Goal: Task Accomplishment & Management: Use online tool/utility

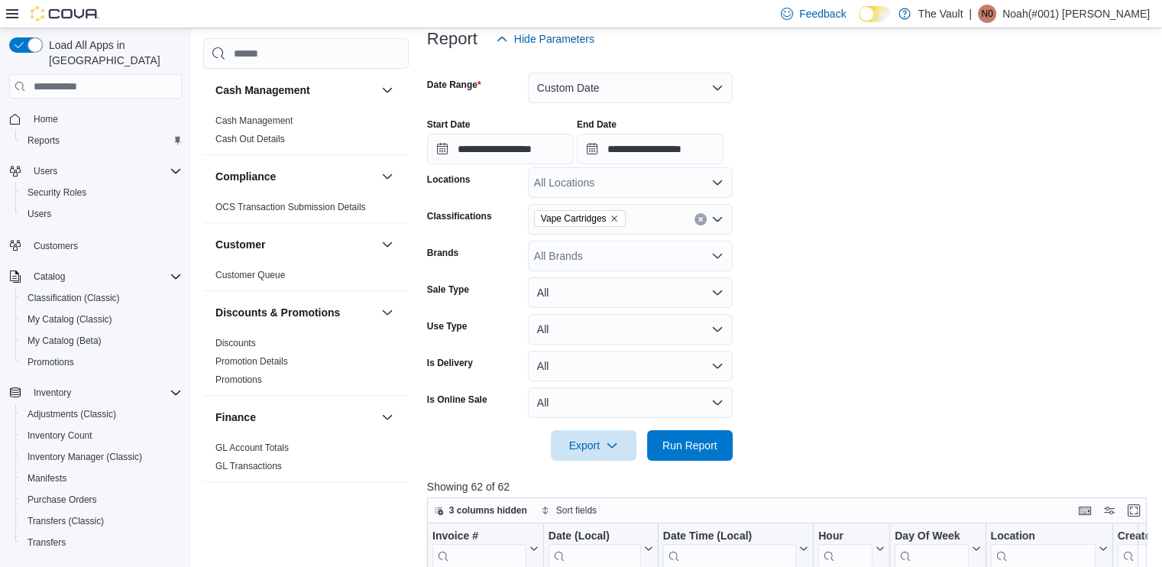
scroll to position [917, 0]
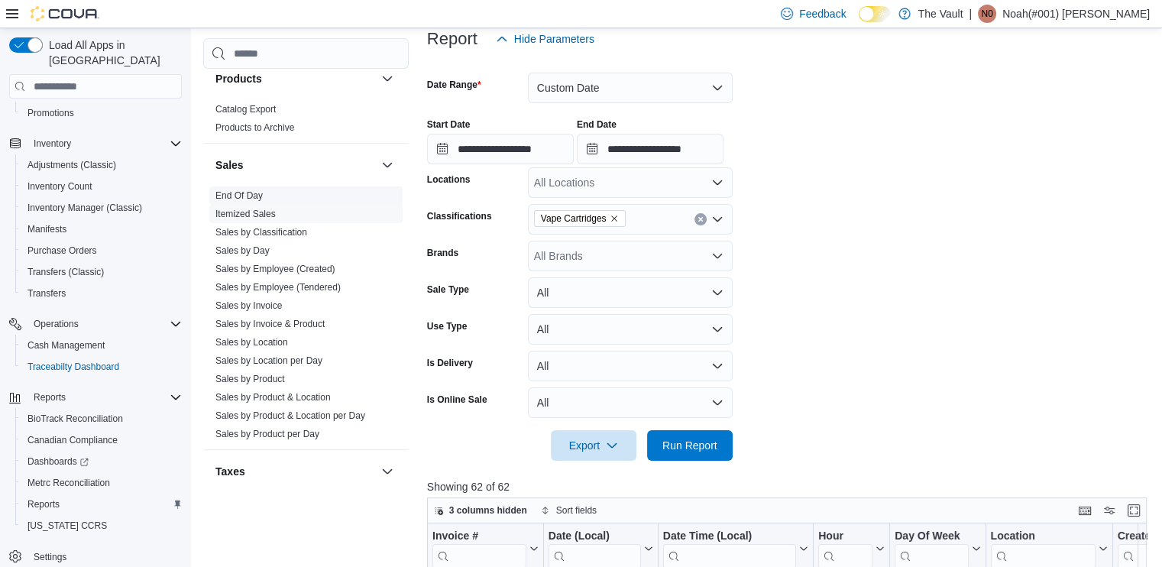
click at [246, 193] on link "End Of Day" at bounding box center [238, 195] width 47 height 11
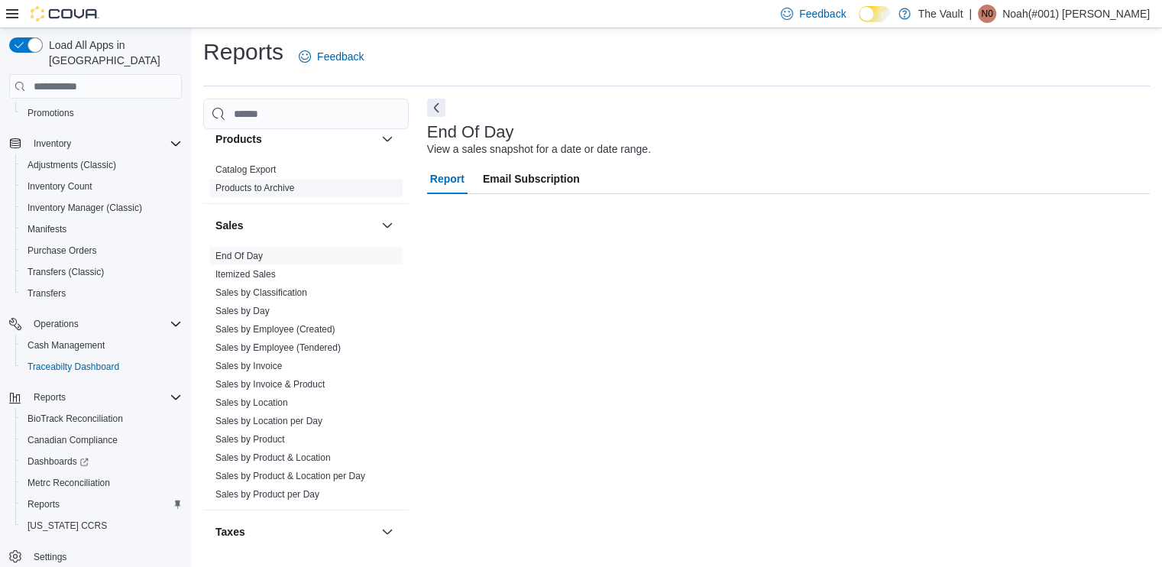
scroll to position [3, 0]
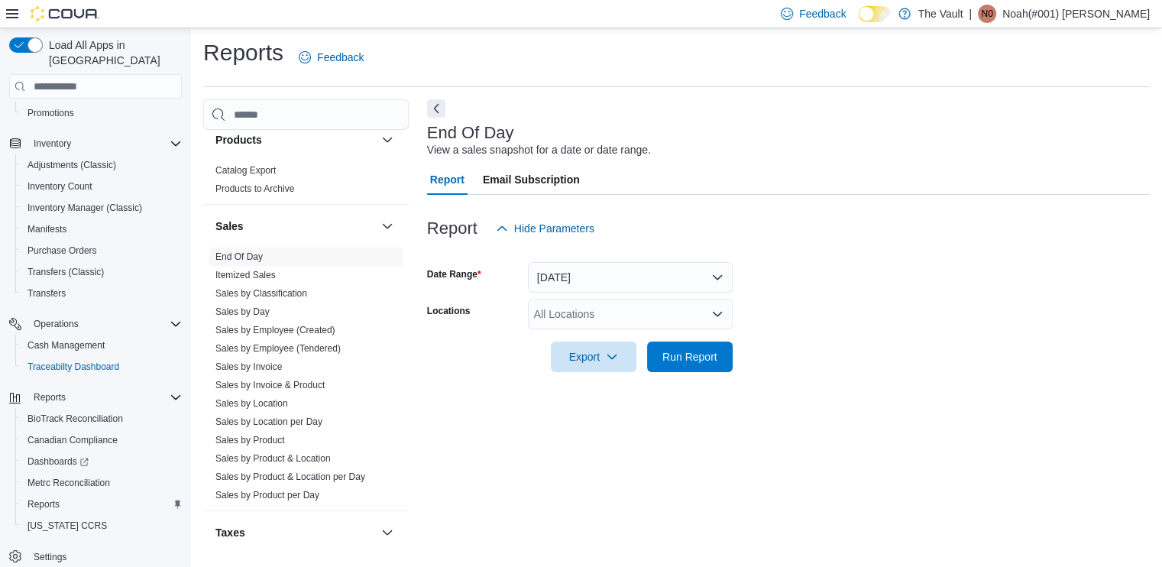
click at [643, 306] on div "All Locations" at bounding box center [630, 314] width 205 height 31
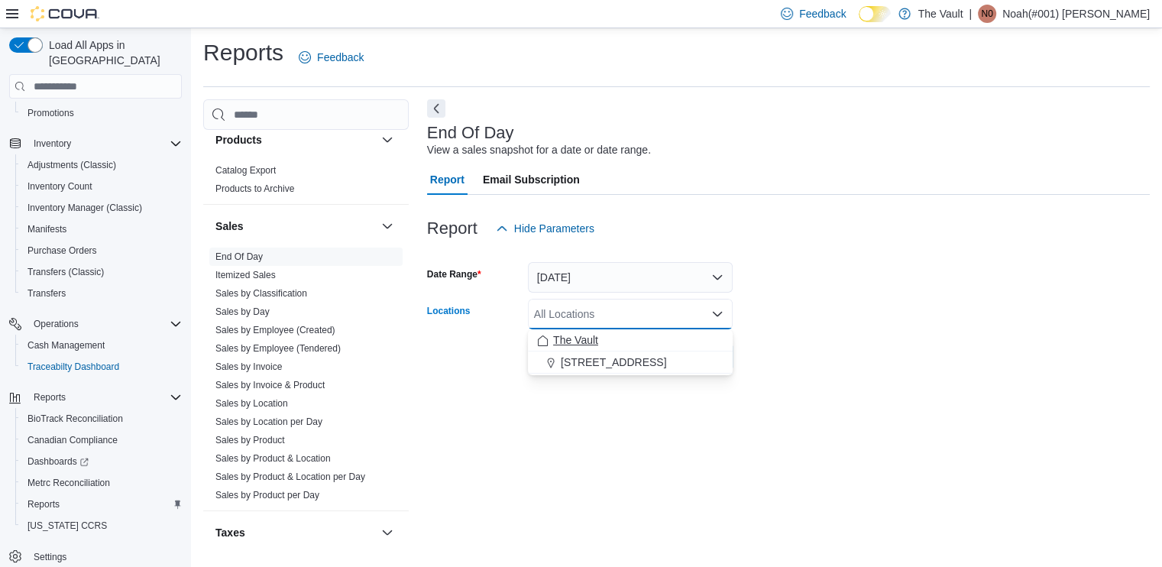
click at [562, 338] on span "The Vault" at bounding box center [575, 339] width 45 height 15
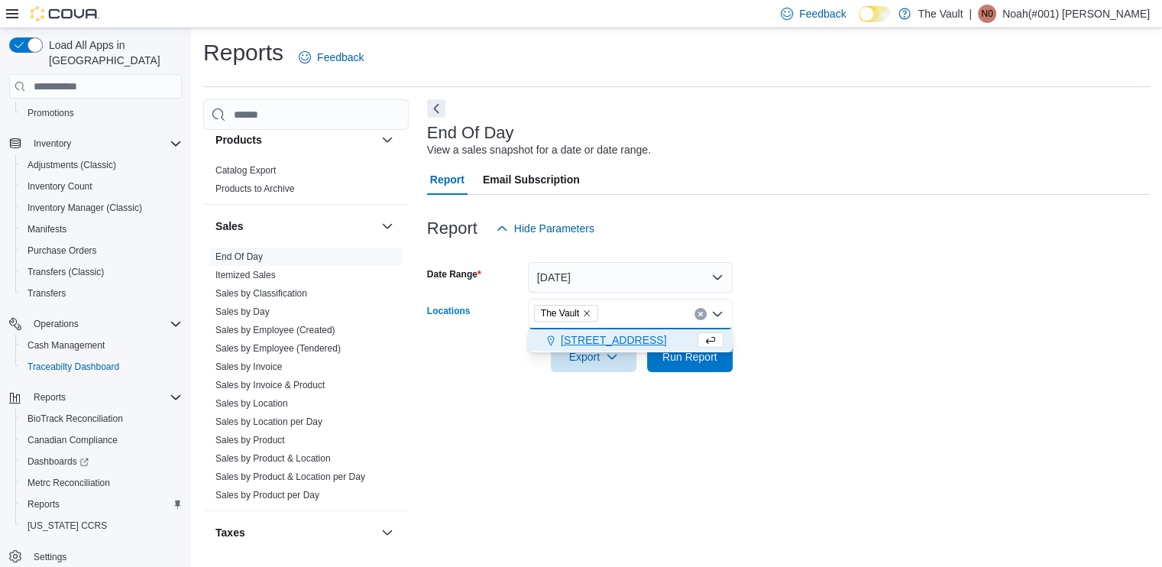
click at [562, 338] on span "[STREET_ADDRESS]" at bounding box center [613, 339] width 105 height 15
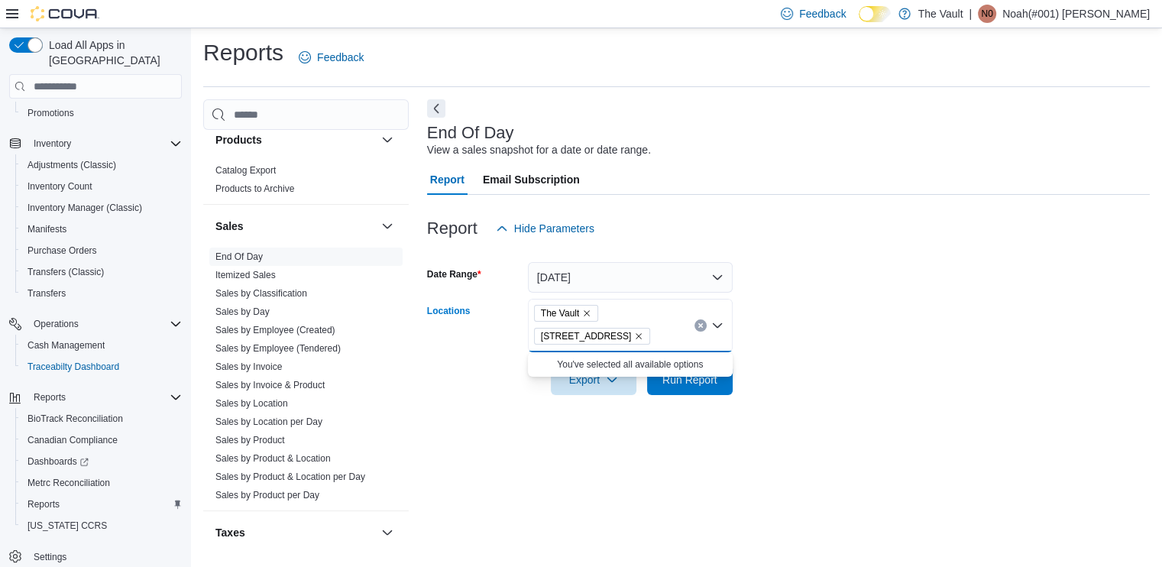
drag, startPoint x: 803, startPoint y: 471, endPoint x: 666, endPoint y: 398, distance: 154.8
click at [801, 469] on div "End Of Day View a sales snapshot for a date or date range. Report Email Subscri…" at bounding box center [788, 327] width 723 height 456
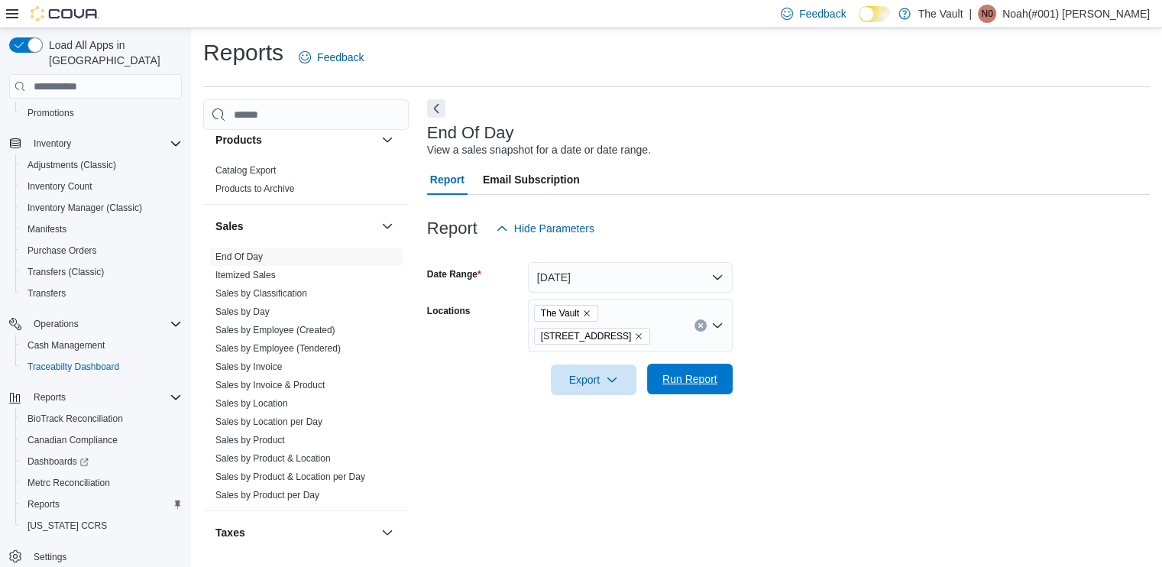
click at [665, 387] on span "Run Report" at bounding box center [689, 379] width 67 height 31
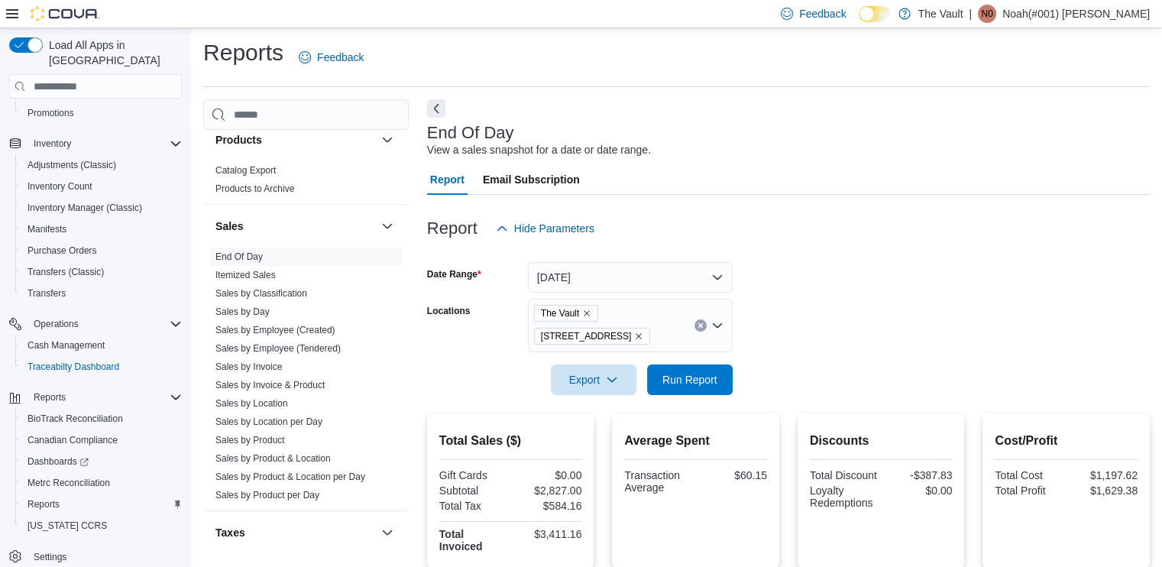
click at [708, 396] on div at bounding box center [788, 404] width 723 height 18
click at [709, 378] on span "Run Report" at bounding box center [689, 378] width 55 height 15
click at [615, 378] on icon "button" at bounding box center [612, 379] width 12 height 12
click at [612, 442] on span "Export to Pdf" at bounding box center [595, 441] width 69 height 12
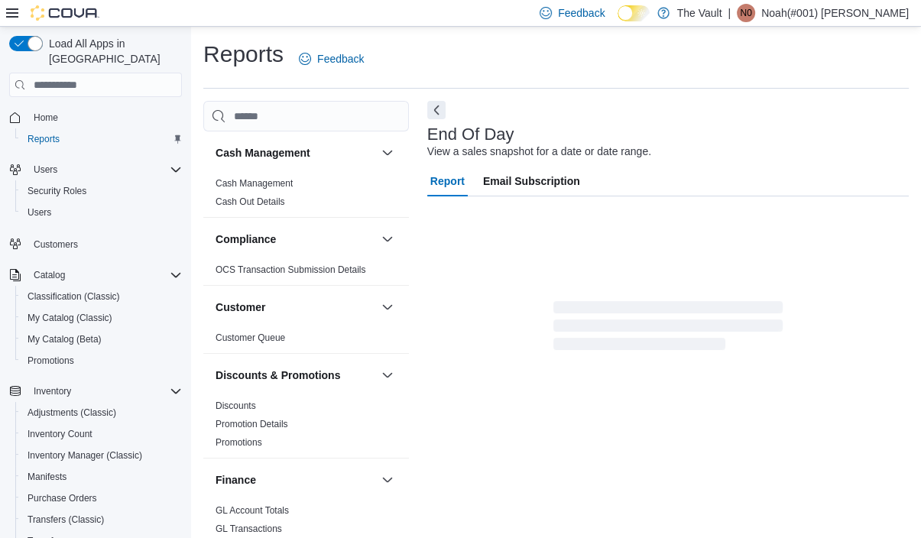
scroll to position [9, 0]
